Goal: Task Accomplishment & Management: Manage account settings

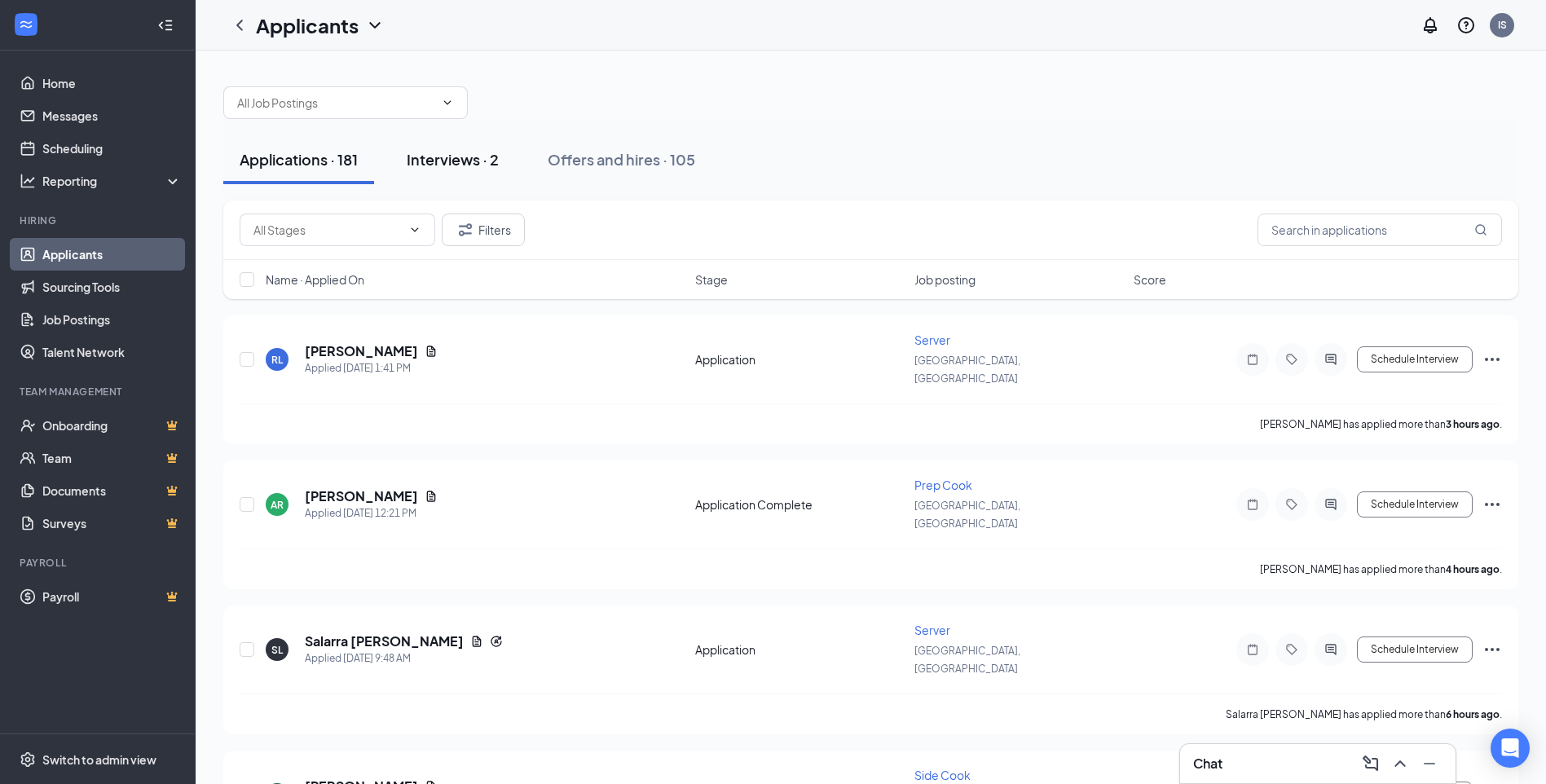
click at [462, 160] on div "Interviews · 2" at bounding box center [453, 158] width 92 height 20
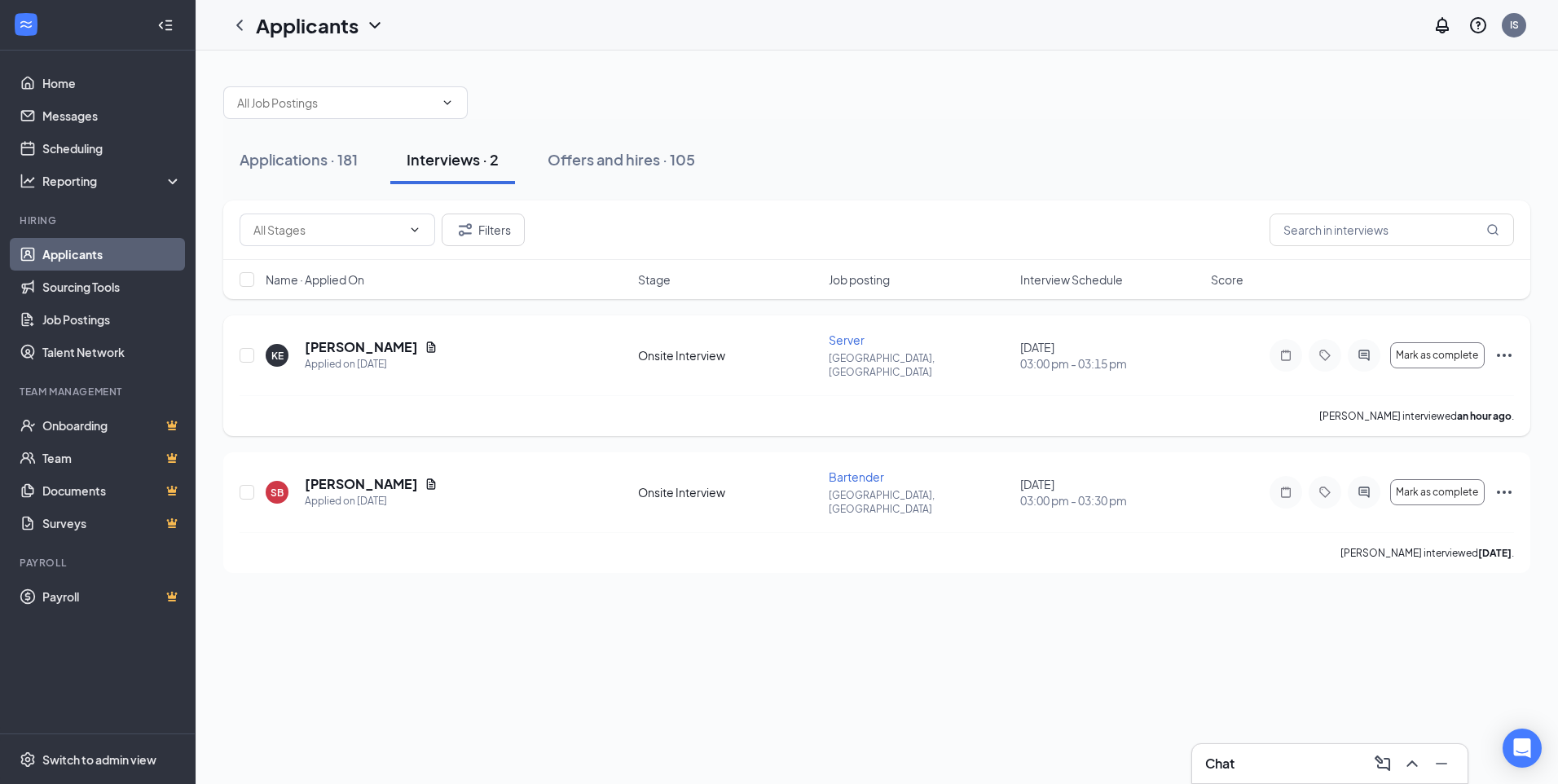
click at [1502, 349] on icon "Ellipses" at bounding box center [1504, 355] width 19 height 19
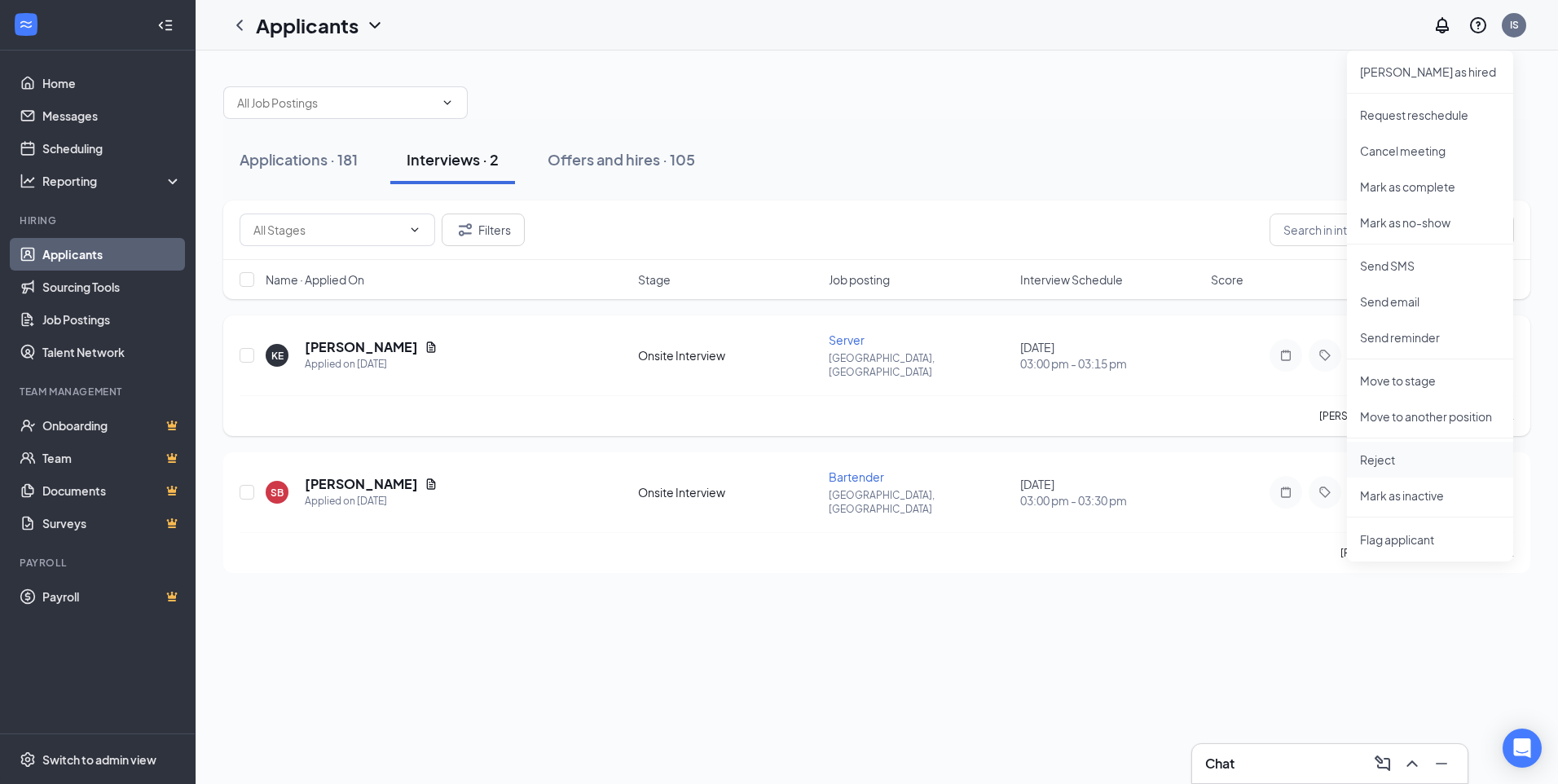
click at [1399, 461] on p "Reject" at bounding box center [1430, 459] width 140 height 16
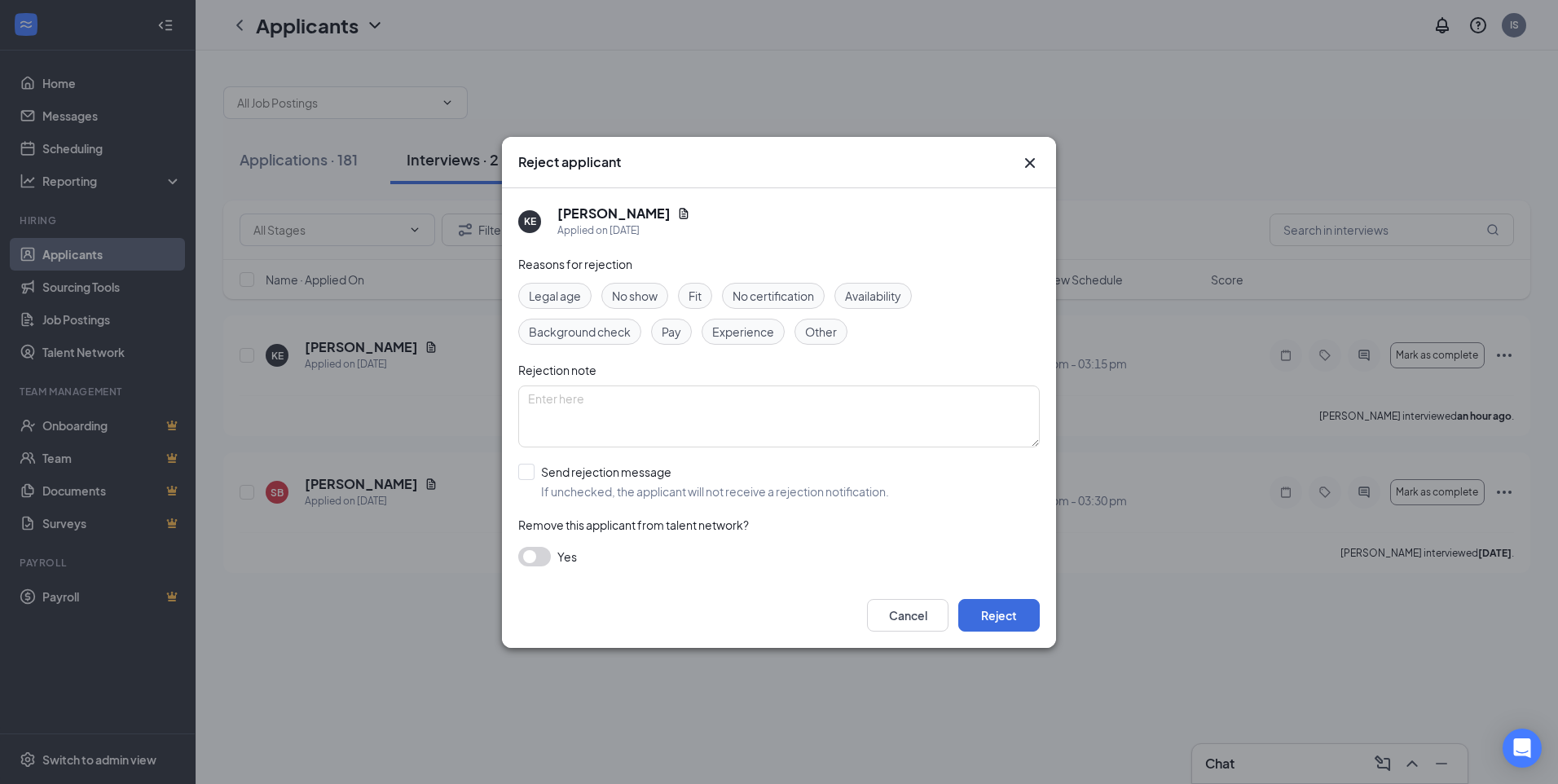
click at [1028, 158] on icon "Cross" at bounding box center [1030, 163] width 19 height 19
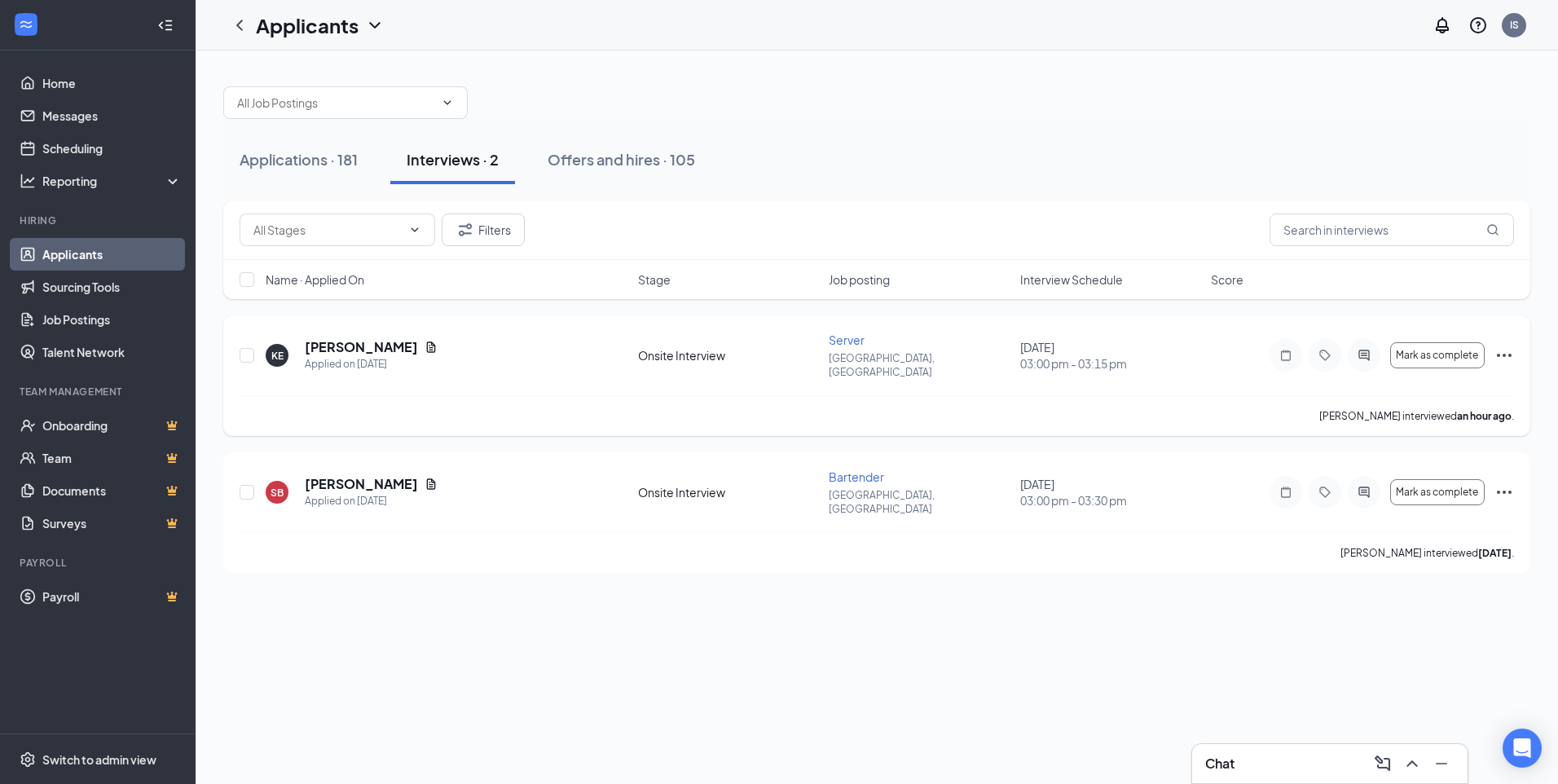
click at [1509, 345] on icon "Ellipses" at bounding box center [1504, 355] width 19 height 19
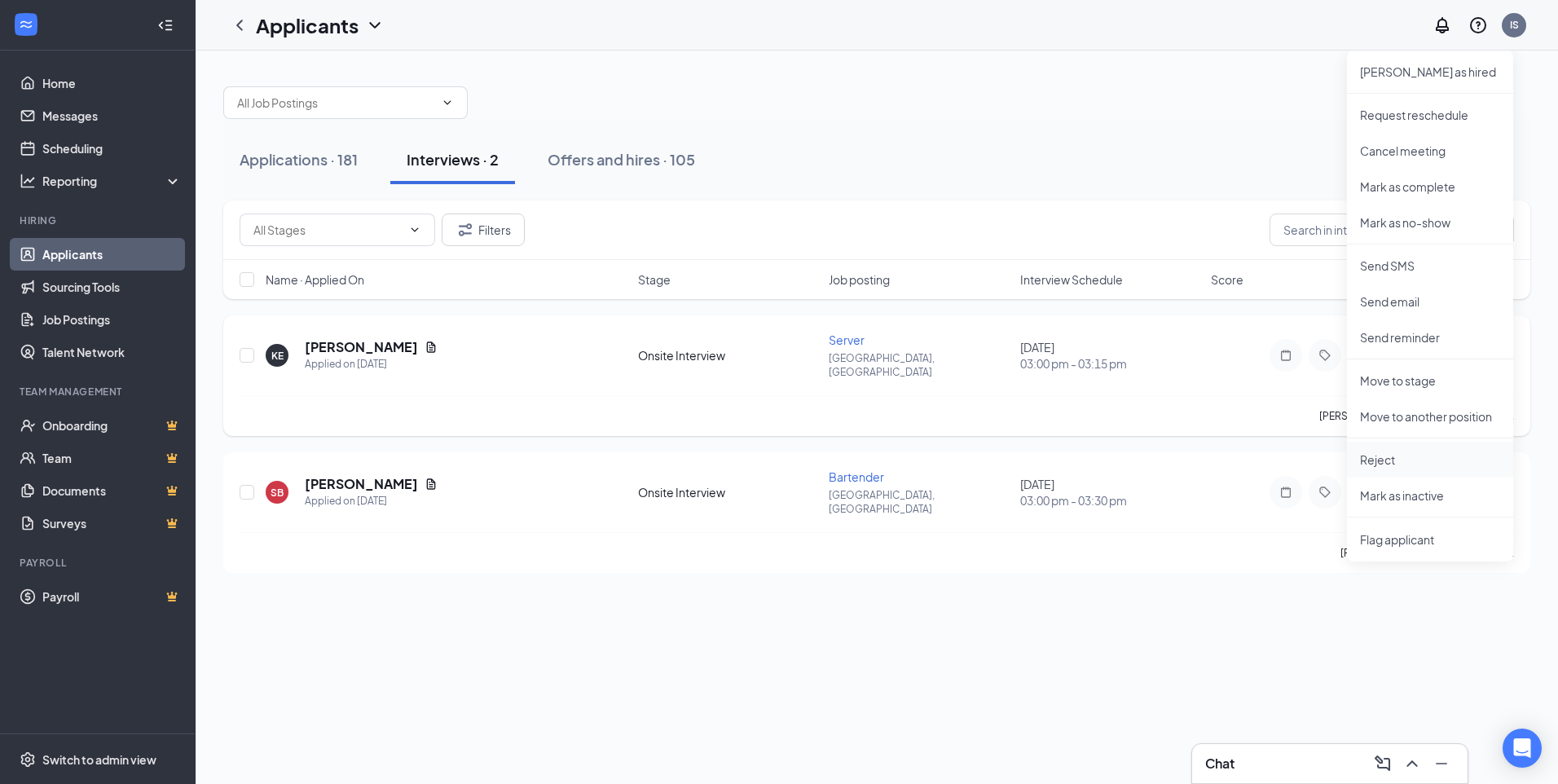
click at [1381, 454] on p "Reject" at bounding box center [1430, 459] width 140 height 16
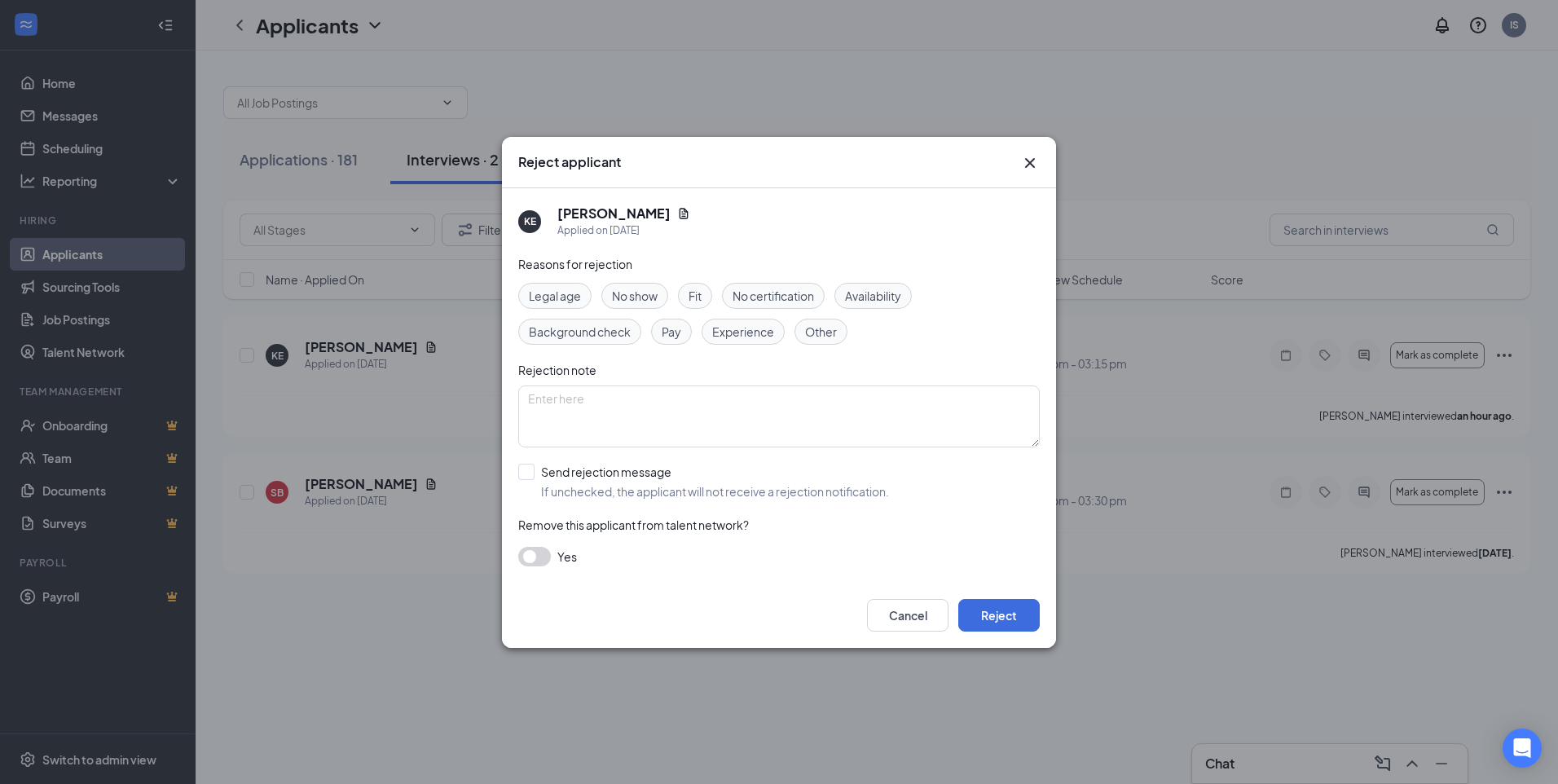
click at [649, 289] on span "No show" at bounding box center [635, 296] width 46 height 18
click at [836, 336] on span "Other" at bounding box center [821, 331] width 32 height 18
click at [988, 628] on button "Reject" at bounding box center [998, 615] width 82 height 33
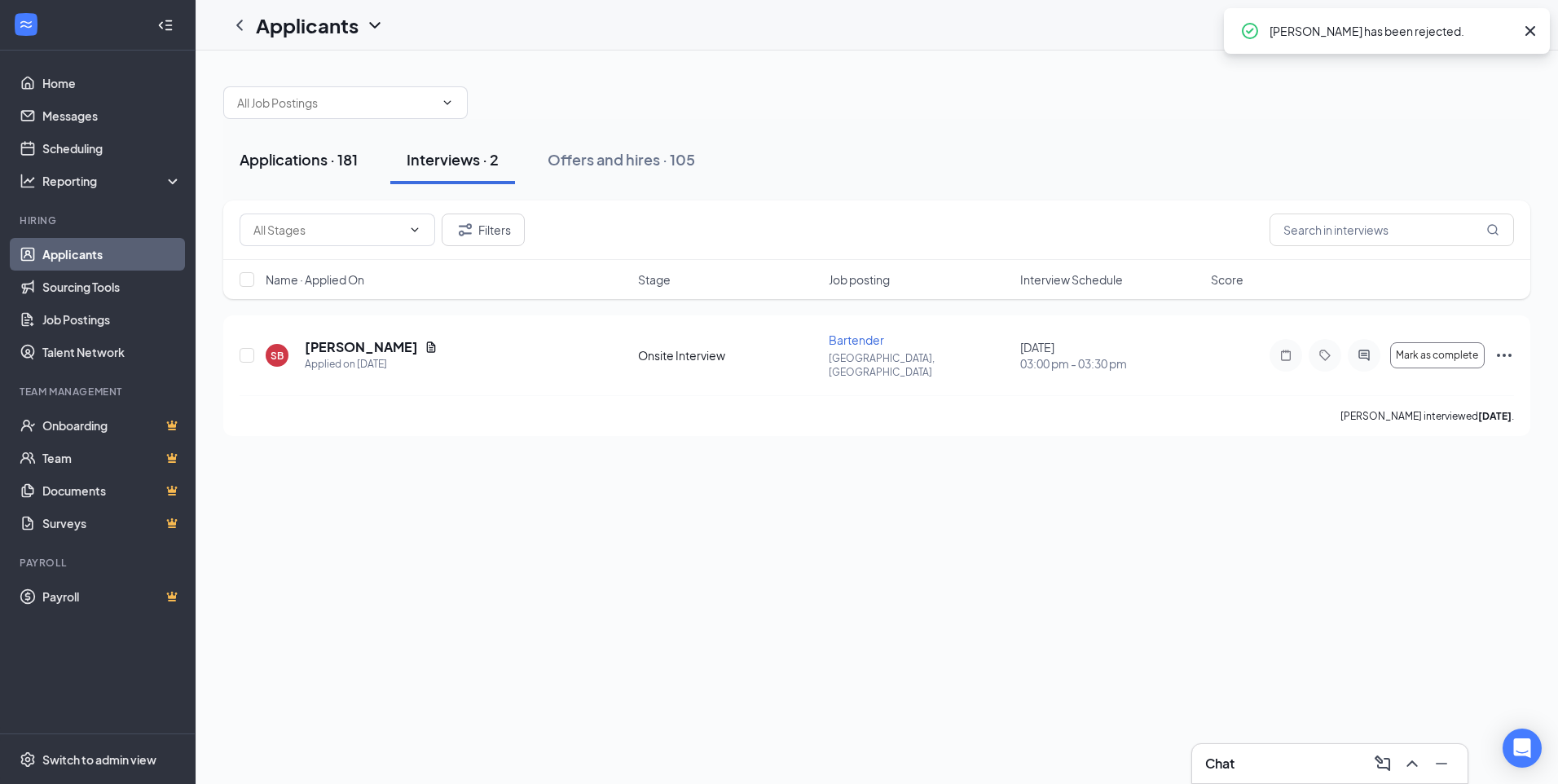
click at [267, 153] on div "Applications · 181" at bounding box center [299, 158] width 118 height 20
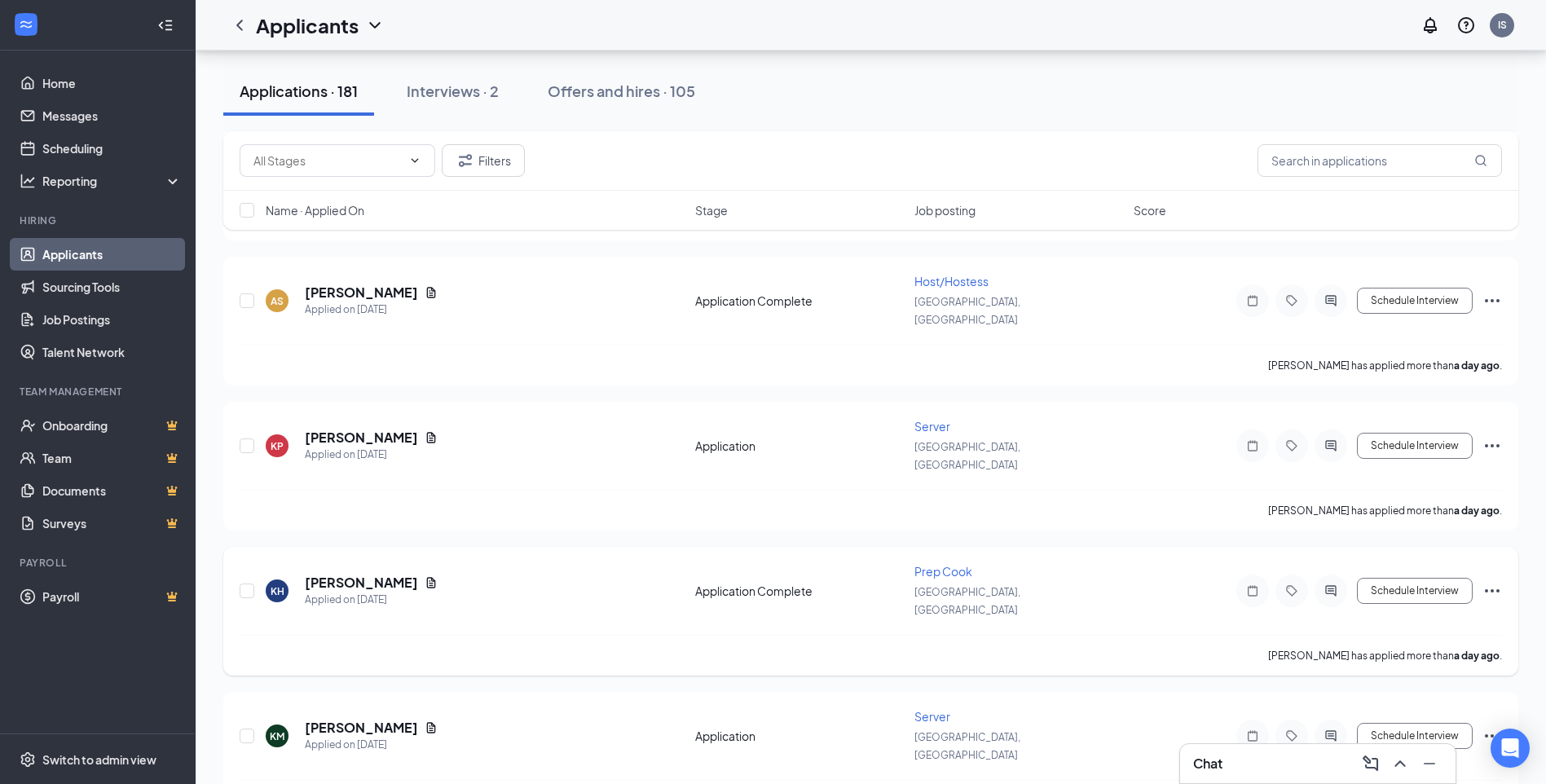
scroll to position [1466, 0]
